Goal: Task Accomplishment & Management: Use online tool/utility

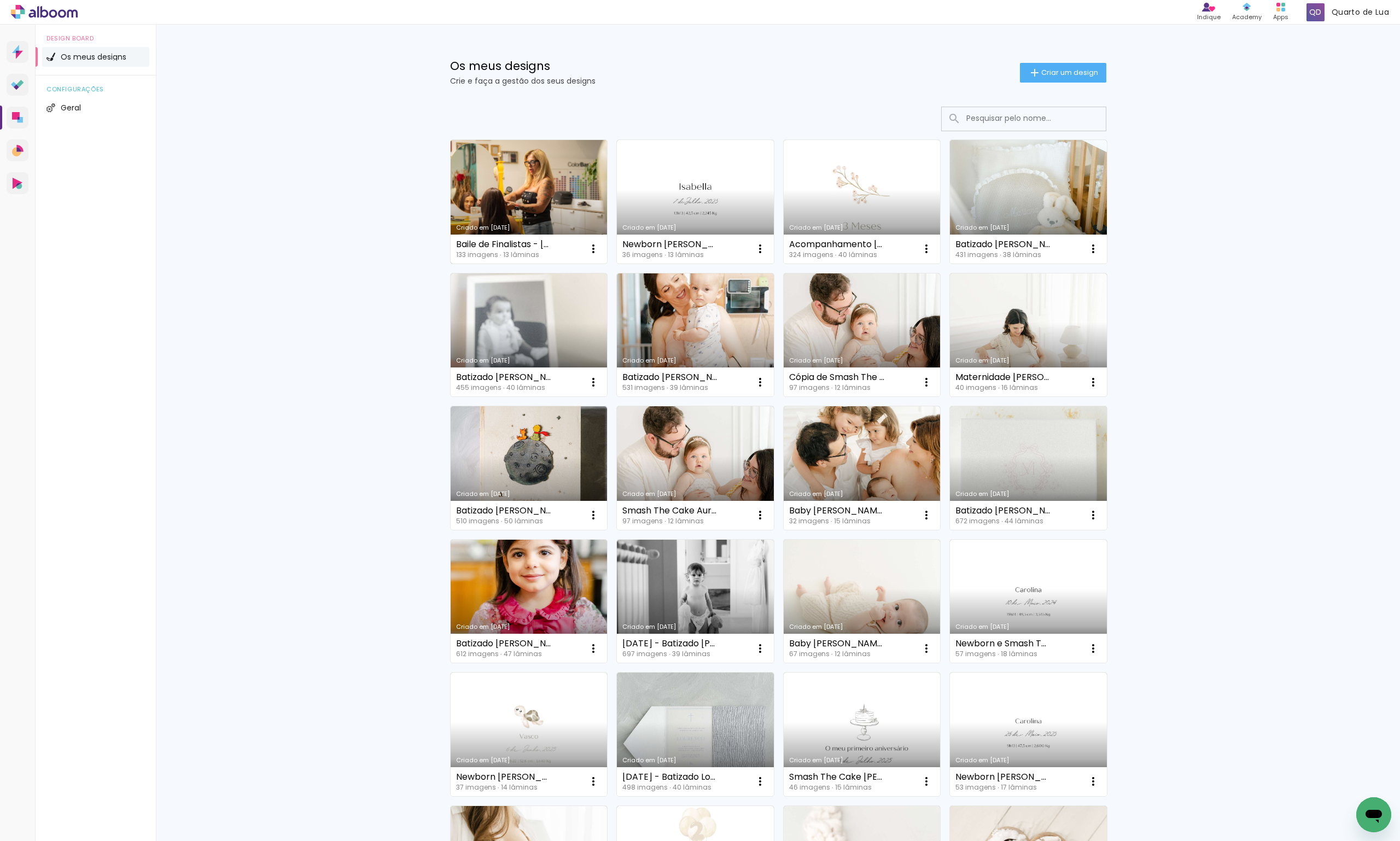
click at [552, 191] on link "Criado em 03/09/25" at bounding box center [529, 201] width 157 height 124
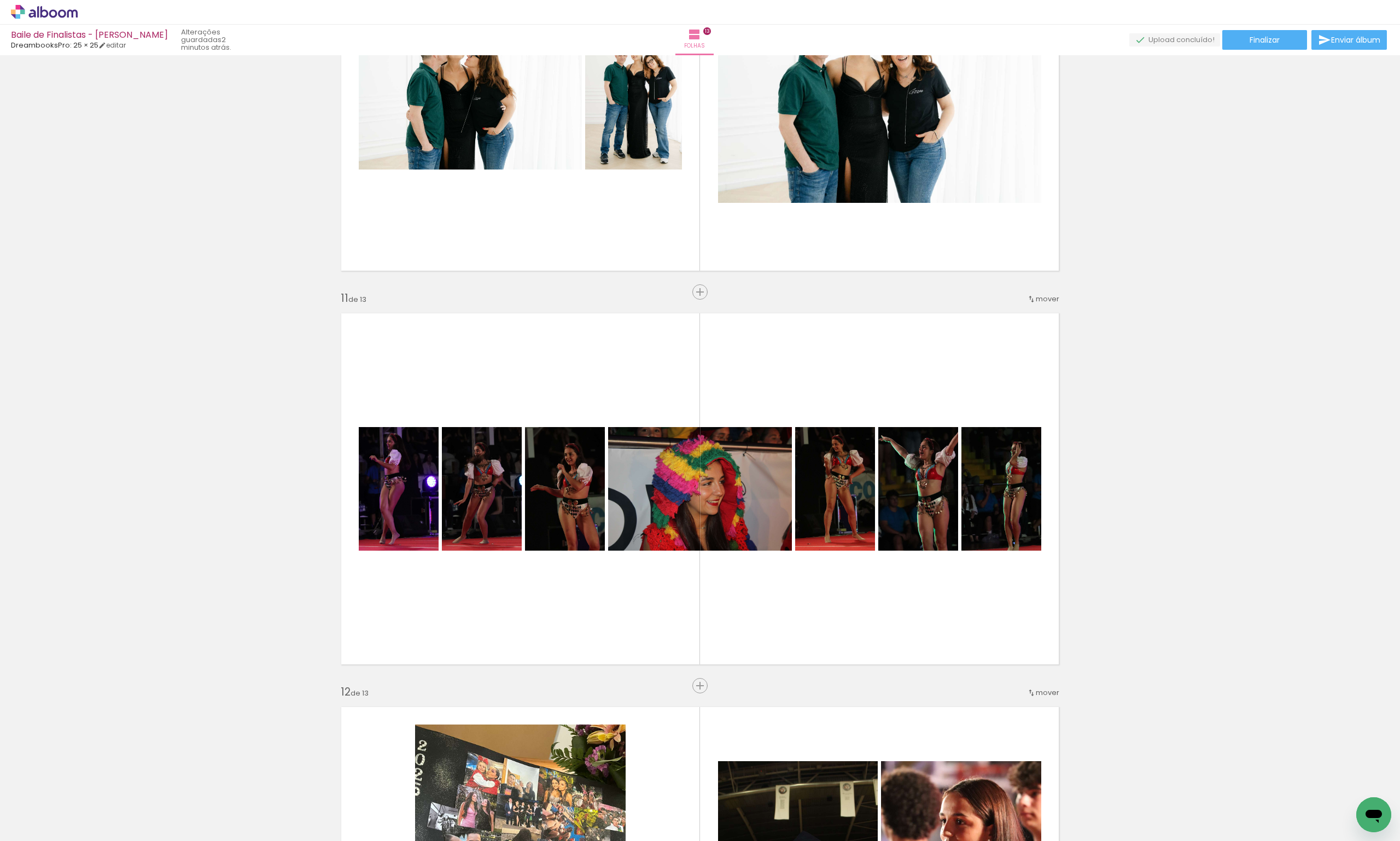
scroll to position [3991, 0]
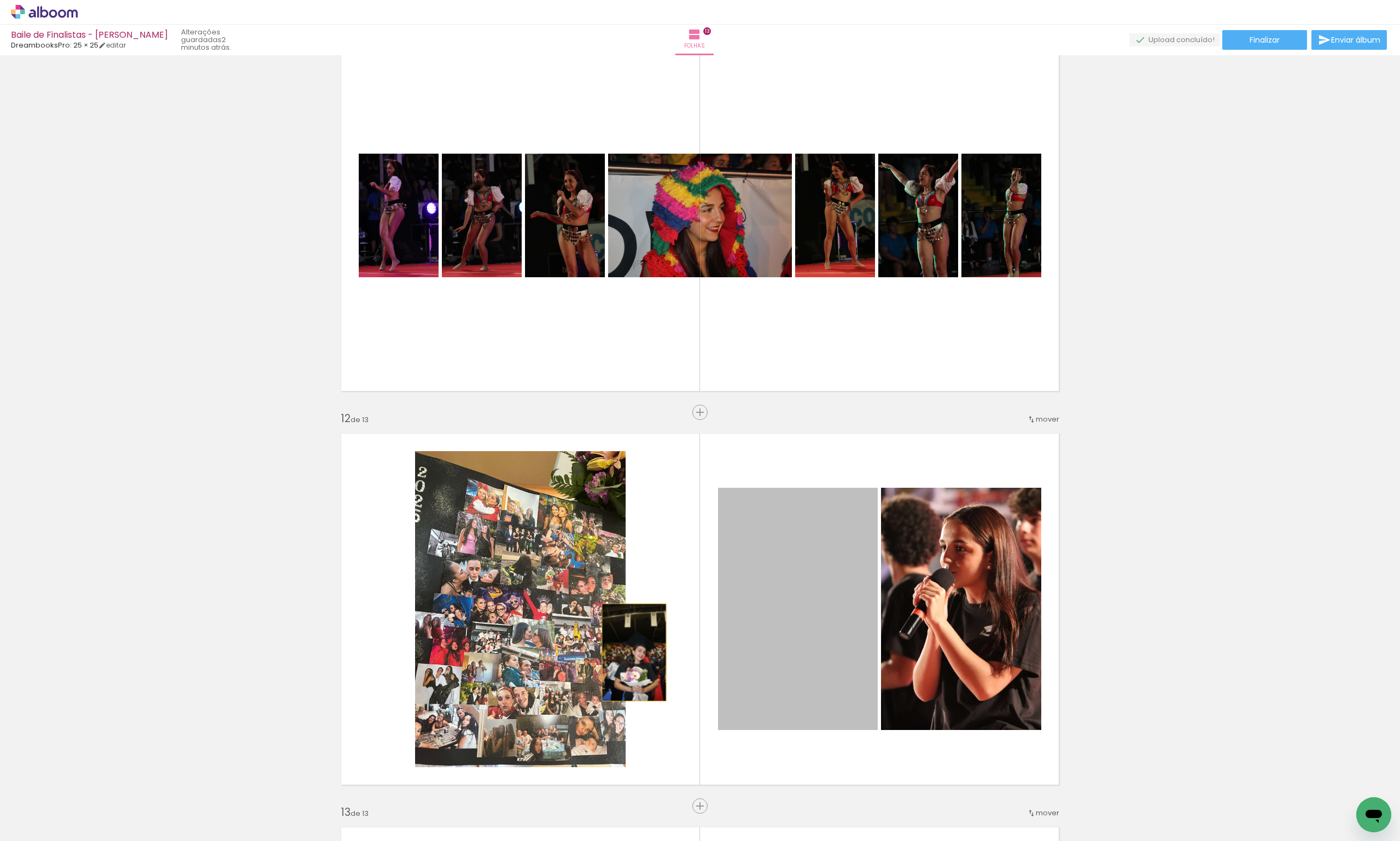
drag, startPoint x: 773, startPoint y: 645, endPoint x: 577, endPoint y: 649, distance: 196.0
click at [0, 0] on slot at bounding box center [0, 0] width 0 height 0
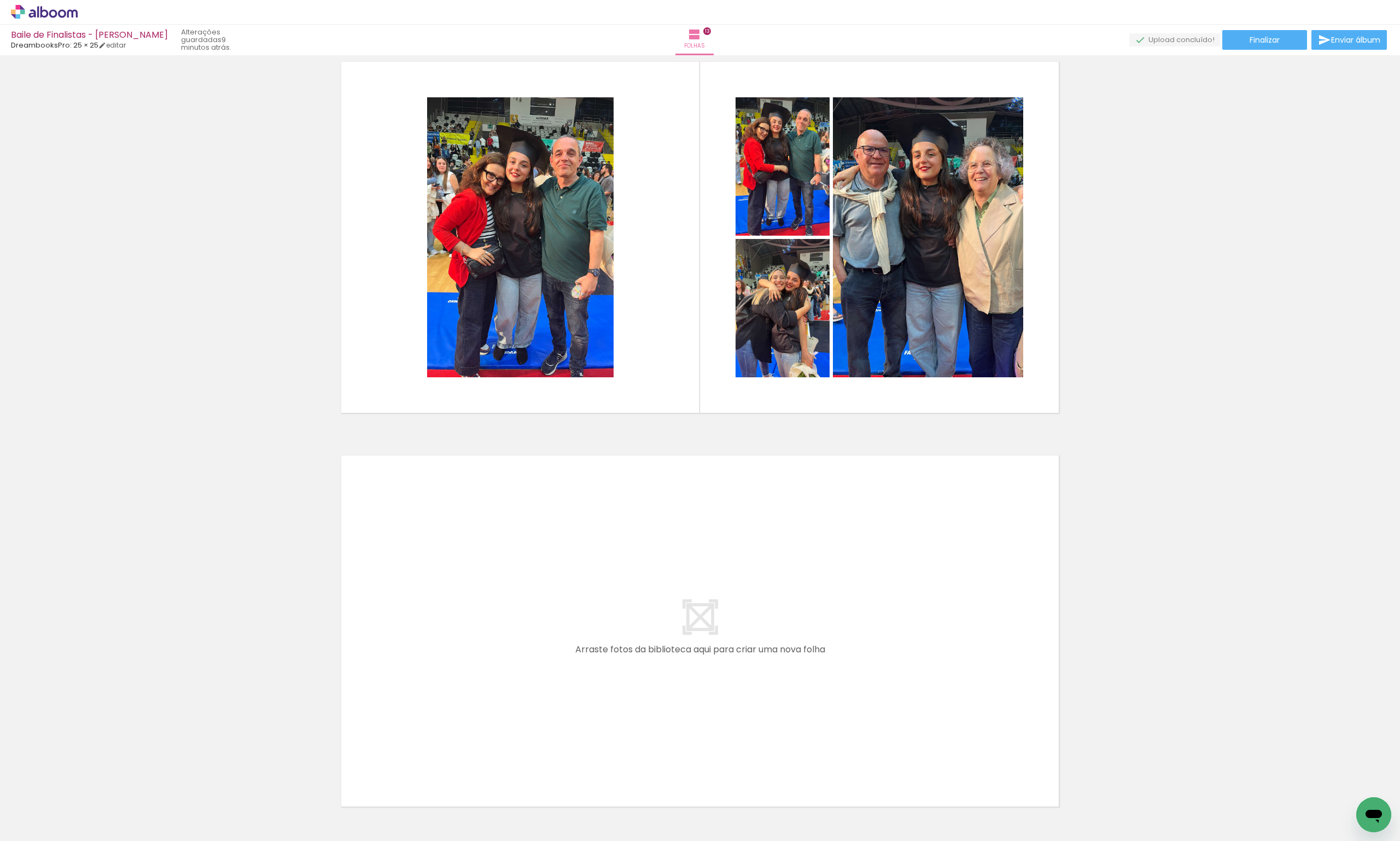
scroll to position [4320, 0]
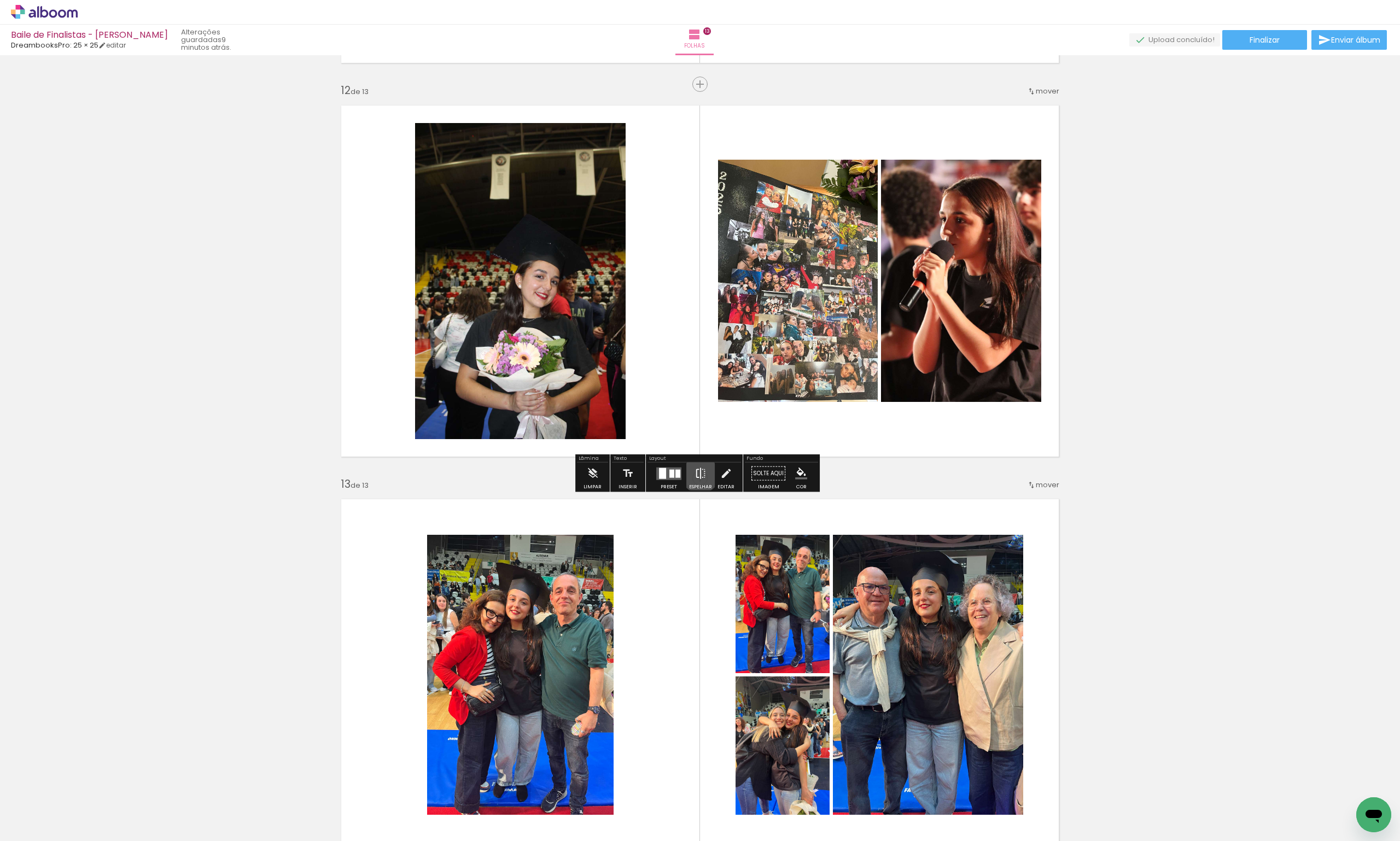
click at [698, 472] on iron-icon at bounding box center [700, 474] width 12 height 22
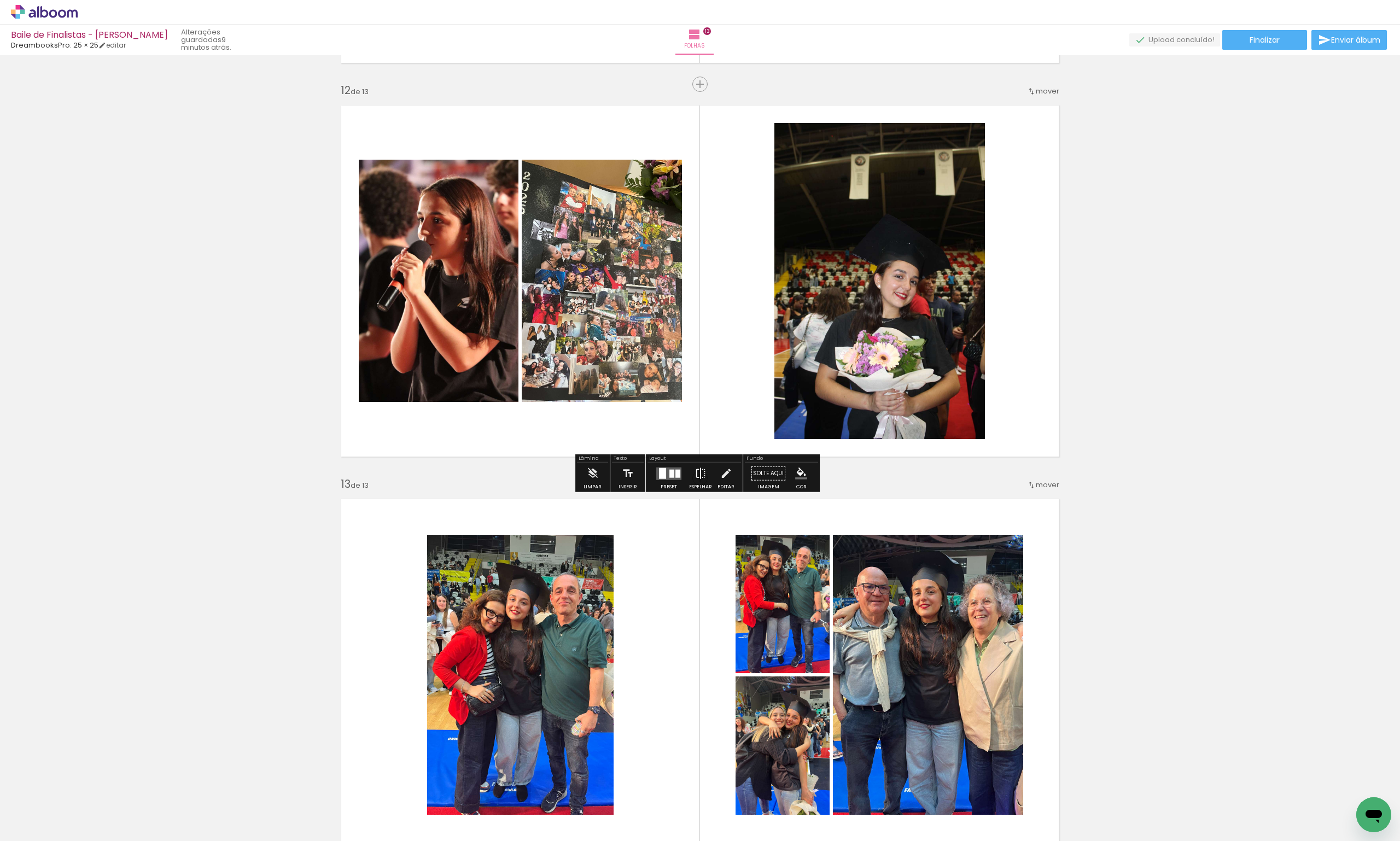
click at [698, 472] on iron-icon at bounding box center [700, 474] width 12 height 22
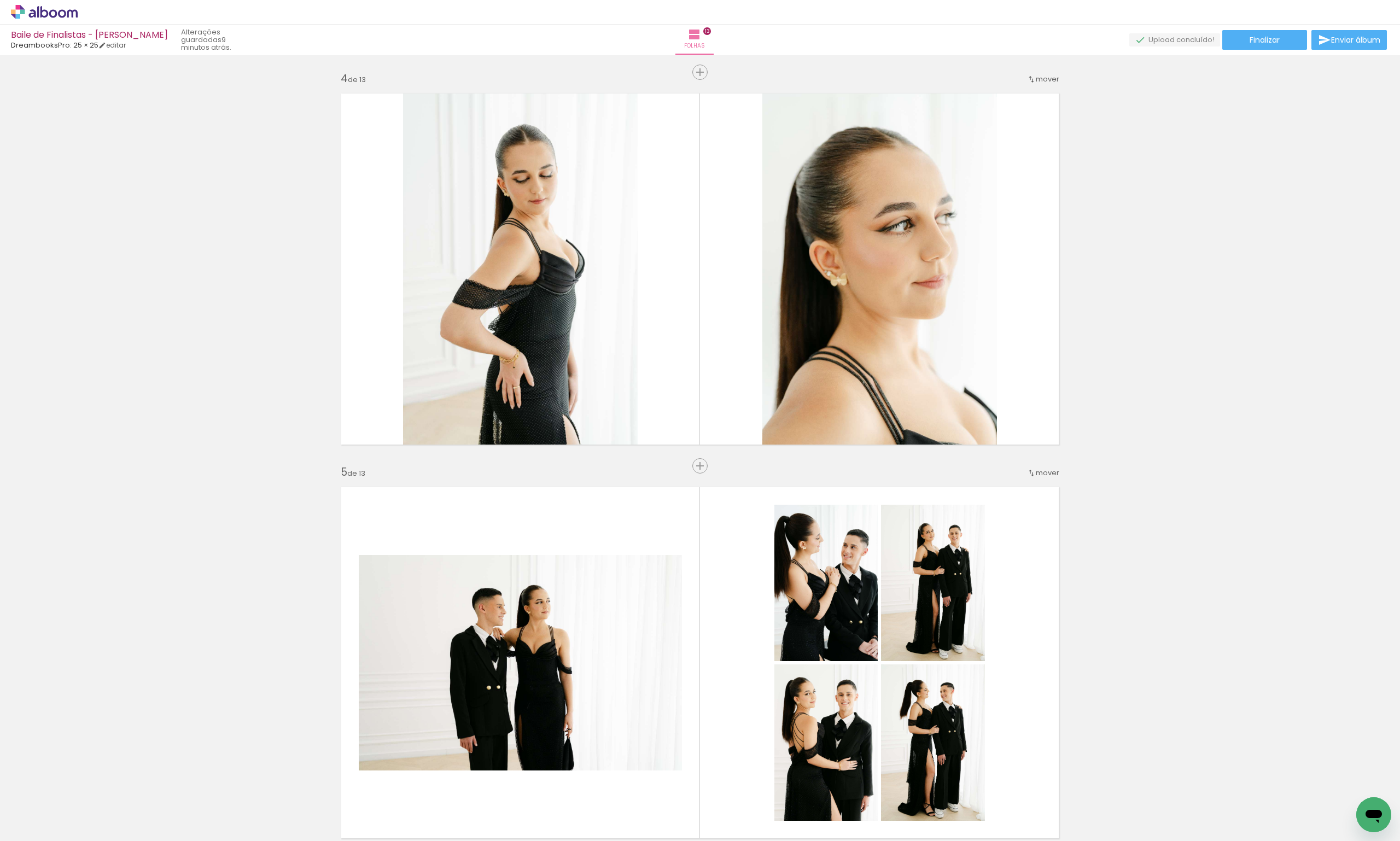
scroll to position [0, 0]
